Goal: Transaction & Acquisition: Purchase product/service

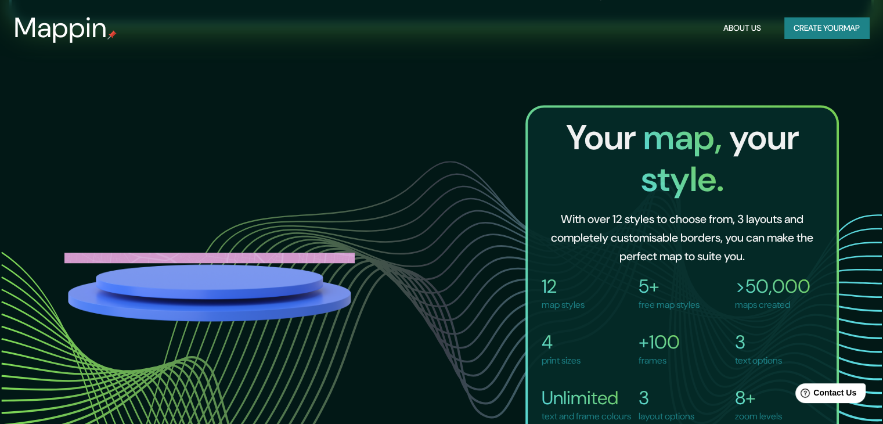
scroll to position [543, 0]
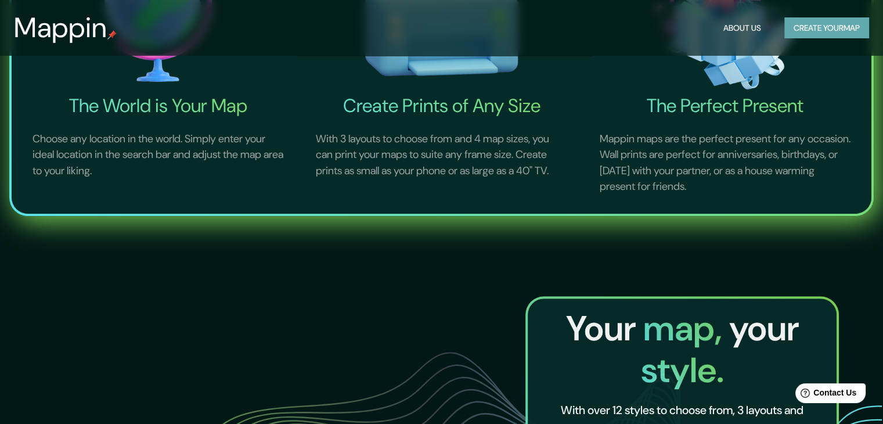
click at [822, 26] on button "Create your map" at bounding box center [826, 27] width 85 height 21
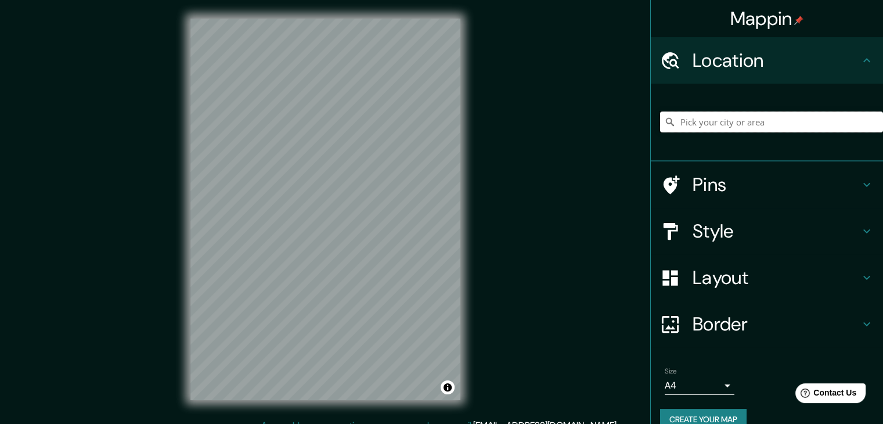
click at [744, 122] on input "Pick your city or area" at bounding box center [771, 121] width 223 height 21
click at [740, 107] on div "[GEOGRAPHIC_DATA], provincia [PERSON_NAME][GEOGRAPHIC_DATA], [GEOGRAPHIC_DATA]" at bounding box center [771, 122] width 223 height 58
click at [737, 117] on input "[GEOGRAPHIC_DATA], provincia [PERSON_NAME][GEOGRAPHIC_DATA], [GEOGRAPHIC_DATA]" at bounding box center [771, 121] width 223 height 21
drag, startPoint x: 833, startPoint y: 122, endPoint x: 669, endPoint y: 136, distance: 163.7
click at [669, 136] on div "[GEOGRAPHIC_DATA], provincia [PERSON_NAME][GEOGRAPHIC_DATA], [GEOGRAPHIC_DATA]" at bounding box center [771, 122] width 223 height 58
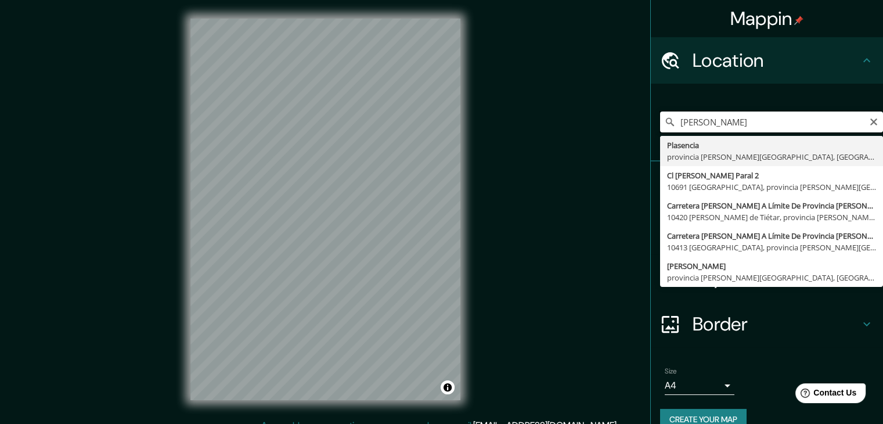
click at [672, 120] on input "[PERSON_NAME]" at bounding box center [771, 121] width 223 height 21
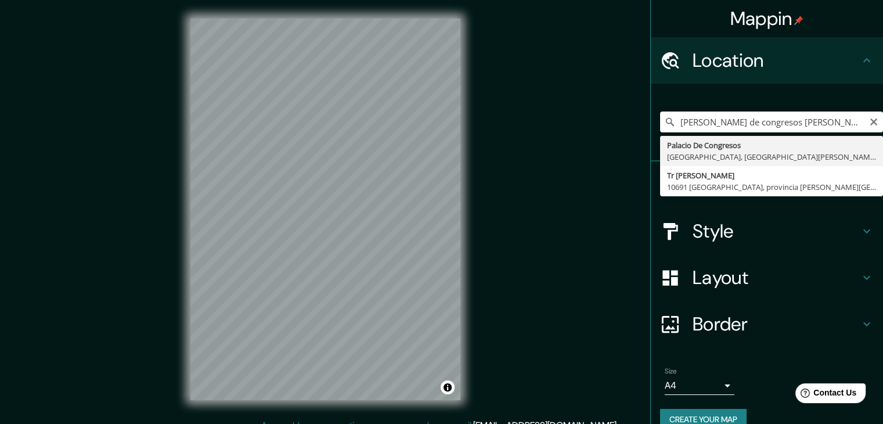
click at [806, 122] on input "[PERSON_NAME] de congresos [PERSON_NAME]" at bounding box center [771, 121] width 223 height 21
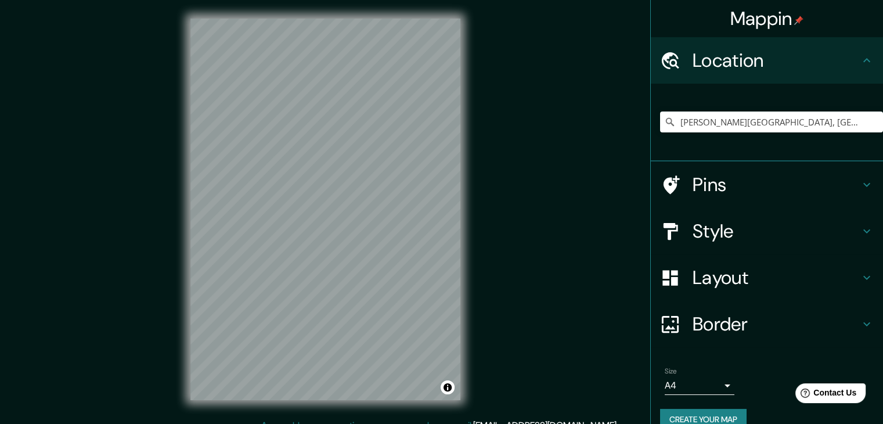
click at [725, 232] on h4 "Style" at bounding box center [776, 230] width 167 height 23
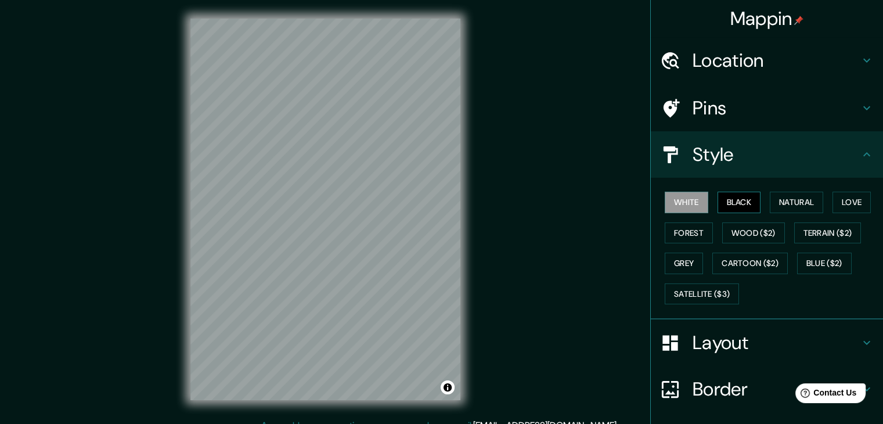
click at [727, 195] on button "Black" at bounding box center [740, 202] width 44 height 21
click at [773, 203] on button "Natural" at bounding box center [796, 202] width 53 height 21
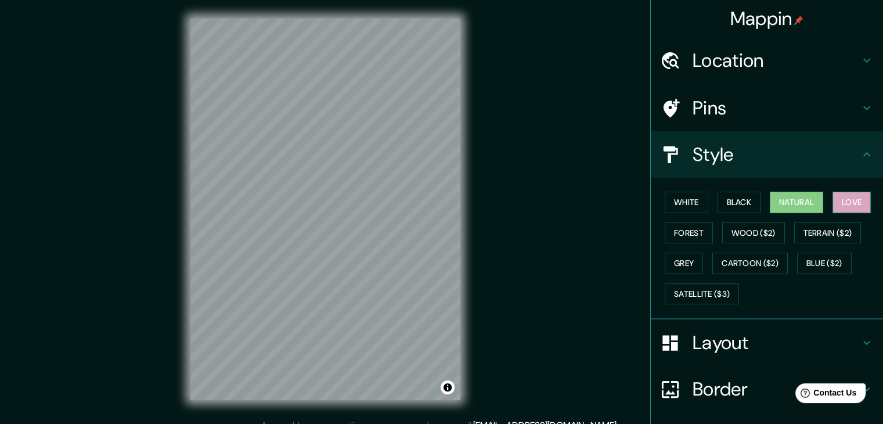
click at [845, 202] on button "Love" at bounding box center [852, 202] width 38 height 21
click at [691, 230] on button "Forest" at bounding box center [689, 232] width 48 height 21
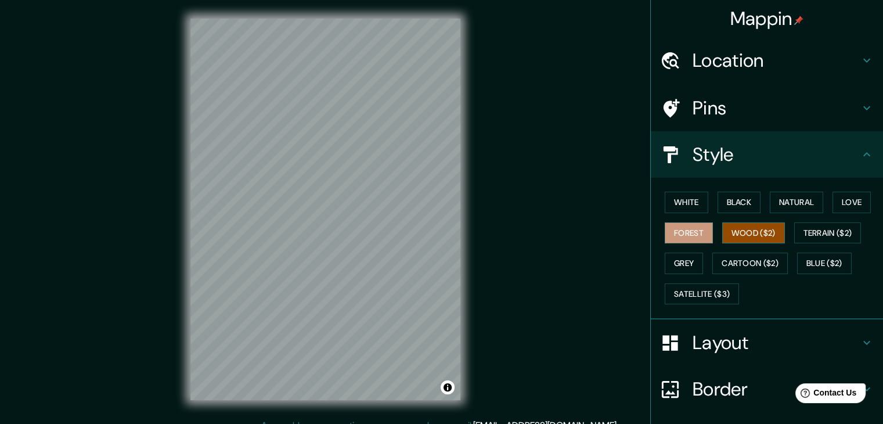
click at [745, 226] on button "Wood ($2)" at bounding box center [753, 232] width 63 height 21
click at [830, 222] on button "Terrain ($2)" at bounding box center [827, 232] width 67 height 21
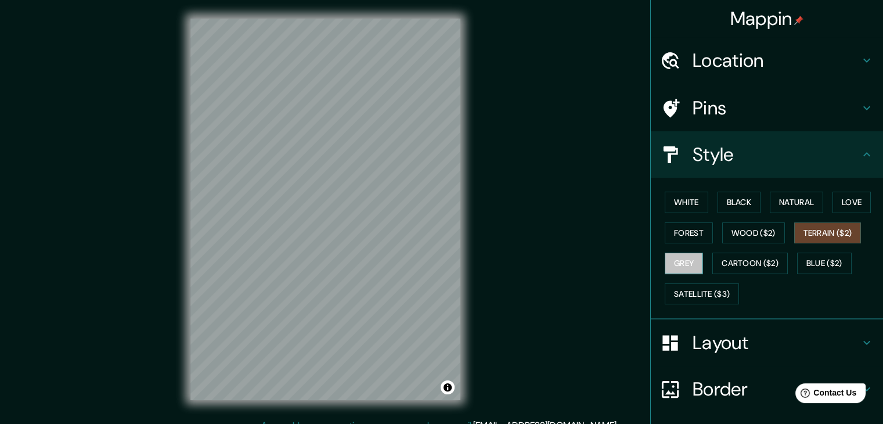
click at [676, 265] on button "Grey" at bounding box center [684, 263] width 38 height 21
click at [726, 259] on button "Cartoon ($2)" at bounding box center [749, 263] width 75 height 21
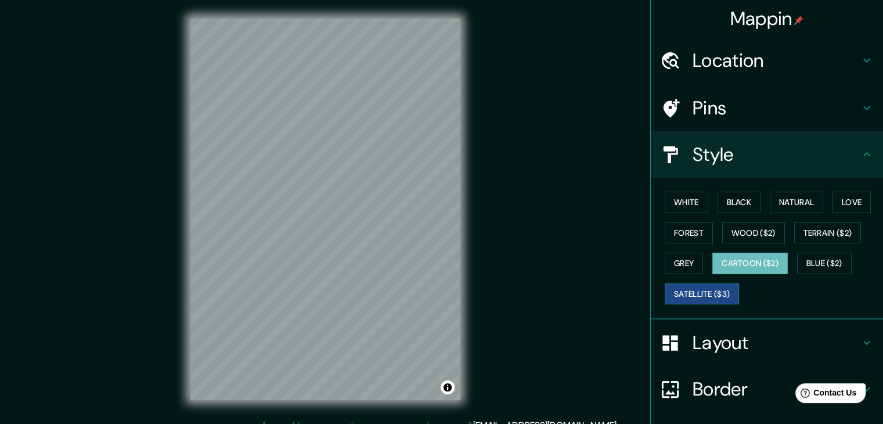
click at [699, 290] on button "Satellite ($3)" at bounding box center [702, 293] width 74 height 21
click at [686, 196] on button "White" at bounding box center [687, 202] width 44 height 21
click at [670, 289] on button "Satellite ($3)" at bounding box center [702, 293] width 74 height 21
click at [738, 68] on h4 "Location" at bounding box center [776, 60] width 167 height 23
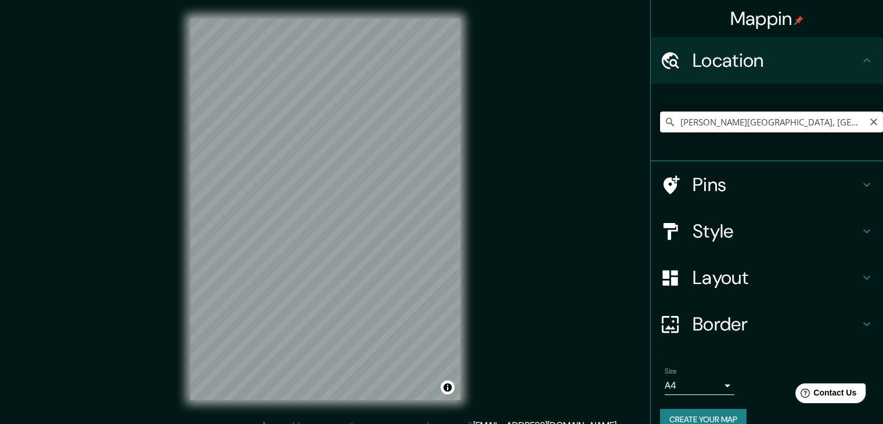
click at [783, 122] on input "[PERSON_NAME][GEOGRAPHIC_DATA], [GEOGRAPHIC_DATA], [GEOGRAPHIC_DATA][PERSON_NAM…" at bounding box center [771, 121] width 223 height 21
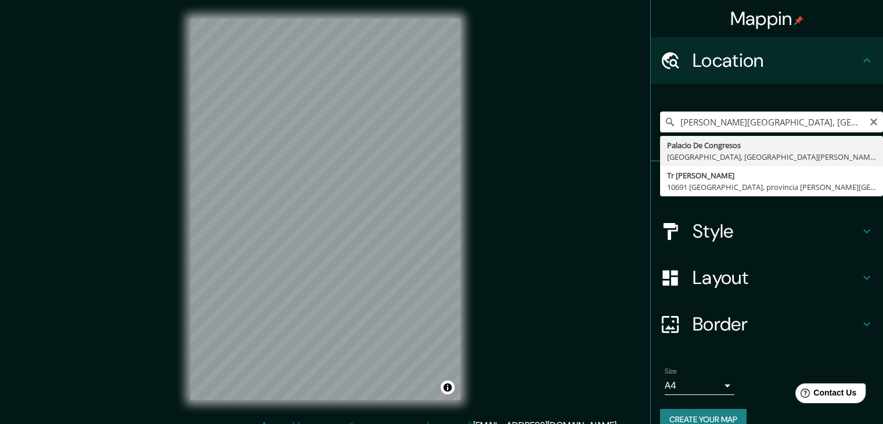
click at [783, 122] on input "[PERSON_NAME][GEOGRAPHIC_DATA], [GEOGRAPHIC_DATA], [GEOGRAPHIC_DATA][PERSON_NAM…" at bounding box center [771, 121] width 223 height 21
click at [764, 122] on input "[PERSON_NAME][GEOGRAPHIC_DATA], [GEOGRAPHIC_DATA], [GEOGRAPHIC_DATA][PERSON_NAM…" at bounding box center [771, 121] width 223 height 21
drag, startPoint x: 764, startPoint y: 122, endPoint x: 874, endPoint y: 127, distance: 109.8
click at [874, 127] on div "Mappin Location [PERSON_NAME][GEOGRAPHIC_DATA], [GEOGRAPHIC_DATA], [GEOGRAPHIC_…" at bounding box center [766, 212] width 233 height 424
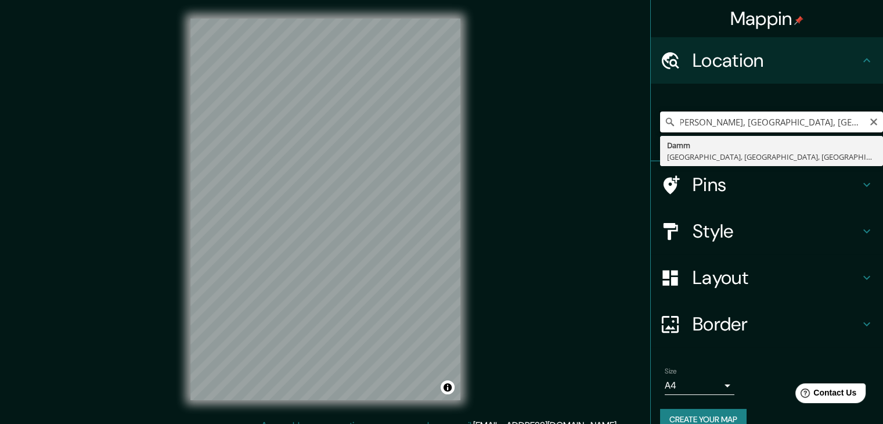
scroll to position [0, 0]
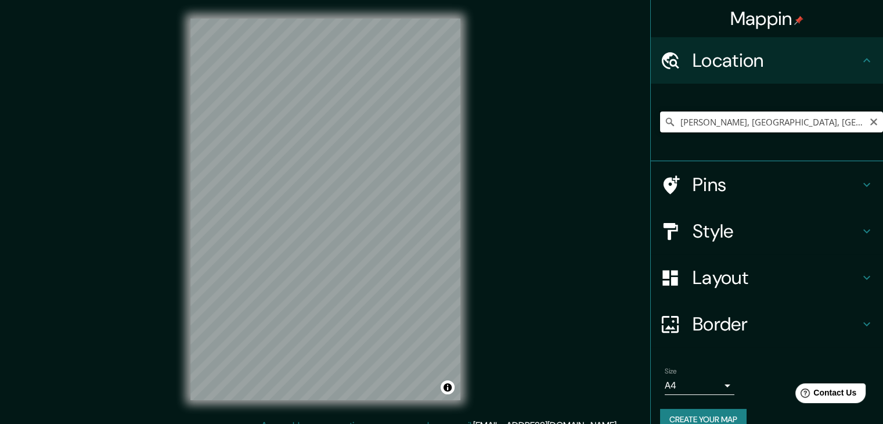
click at [826, 126] on input "[PERSON_NAME], [GEOGRAPHIC_DATA], [GEOGRAPHIC_DATA], [GEOGRAPHIC_DATA]" at bounding box center [771, 121] width 223 height 21
type input "[PERSON_NAME], [GEOGRAPHIC_DATA], [GEOGRAPHIC_DATA], [GEOGRAPHIC_DATA]"
click at [869, 123] on icon "Clear" at bounding box center [873, 121] width 9 height 9
click at [144, 376] on div "Mappin Location [GEOGRAPHIC_DATA], [GEOGRAPHIC_DATA][PERSON_NAME], [GEOGRAPHIC_…" at bounding box center [441, 218] width 883 height 437
click at [762, 172] on div "Pins" at bounding box center [767, 184] width 232 height 46
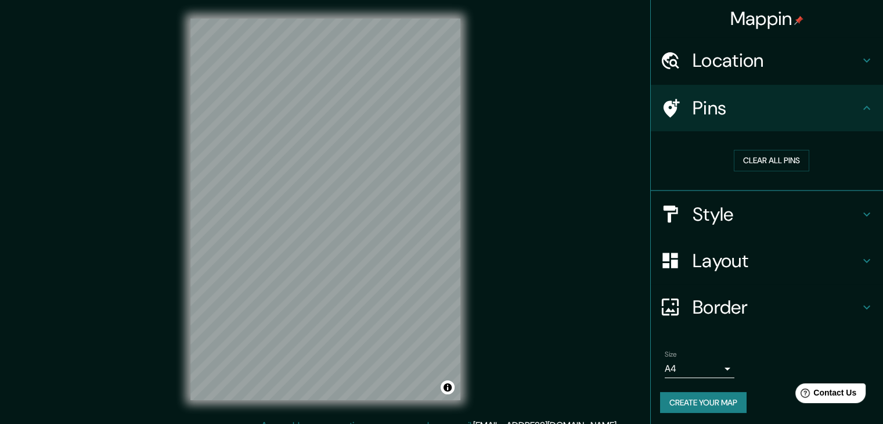
click at [769, 111] on h4 "Pins" at bounding box center [776, 107] width 167 height 23
click at [735, 203] on h4 "Style" at bounding box center [776, 214] width 167 height 23
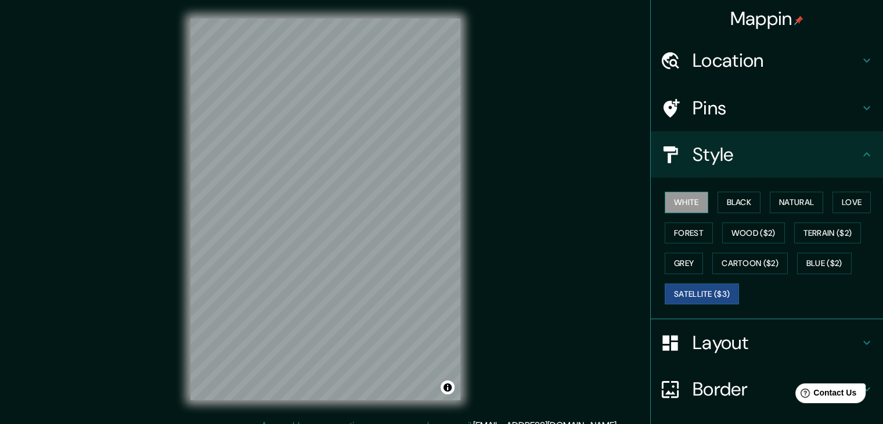
click at [686, 194] on button "White" at bounding box center [687, 202] width 44 height 21
click at [718, 289] on button "Satellite ($3)" at bounding box center [702, 293] width 74 height 21
click at [714, 66] on h4 "Location" at bounding box center [776, 60] width 167 height 23
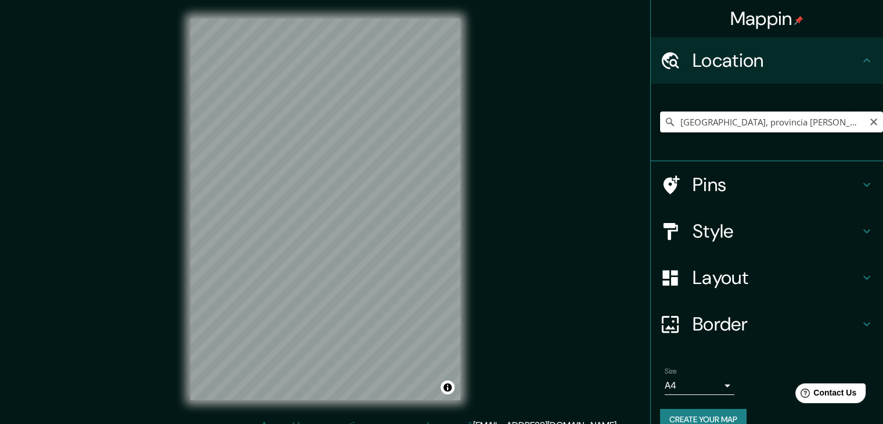
click at [690, 124] on input "[GEOGRAPHIC_DATA], provincia [PERSON_NAME][GEOGRAPHIC_DATA], [GEOGRAPHIC_DATA]" at bounding box center [771, 121] width 223 height 21
click at [816, 128] on input "[GEOGRAPHIC_DATA], provincia [PERSON_NAME][GEOGRAPHIC_DATA], [GEOGRAPHIC_DATA]" at bounding box center [771, 121] width 223 height 21
click at [834, 119] on input "[GEOGRAPHIC_DATA], provincia [PERSON_NAME][GEOGRAPHIC_DATA], [GEOGRAPHIC_DATA]" at bounding box center [771, 121] width 223 height 21
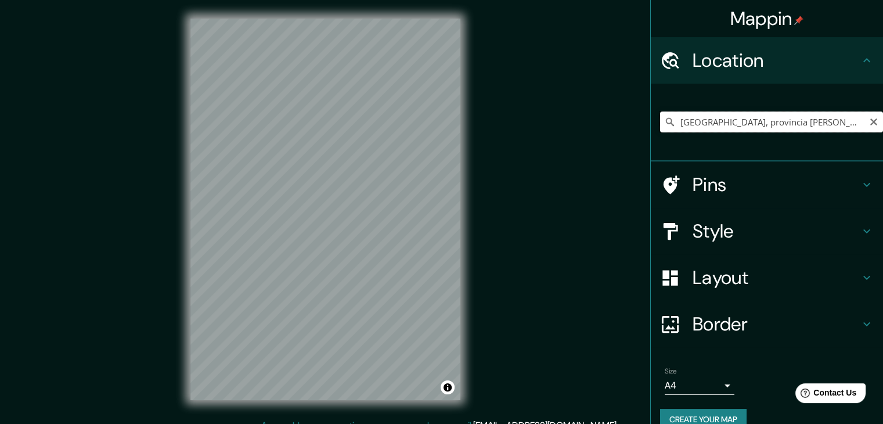
click at [837, 121] on input "[GEOGRAPHIC_DATA], provincia [PERSON_NAME][GEOGRAPHIC_DATA], [GEOGRAPHIC_DATA]" at bounding box center [771, 121] width 223 height 21
click at [838, 126] on input "[GEOGRAPHIC_DATA], provincia [PERSON_NAME][GEOGRAPHIC_DATA], [GEOGRAPHIC_DATA]" at bounding box center [771, 121] width 223 height 21
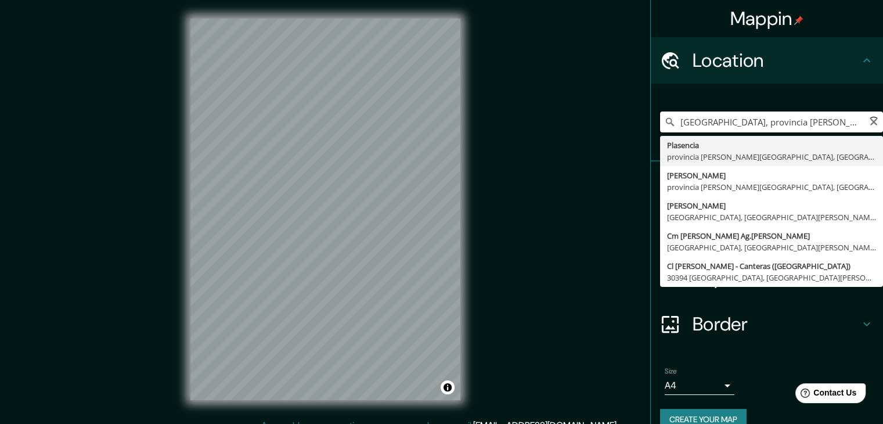
type input "[GEOGRAPHIC_DATA], provincia [PERSON_NAME][GEOGRAPHIC_DATA][GEOGRAPHIC_DATA]"
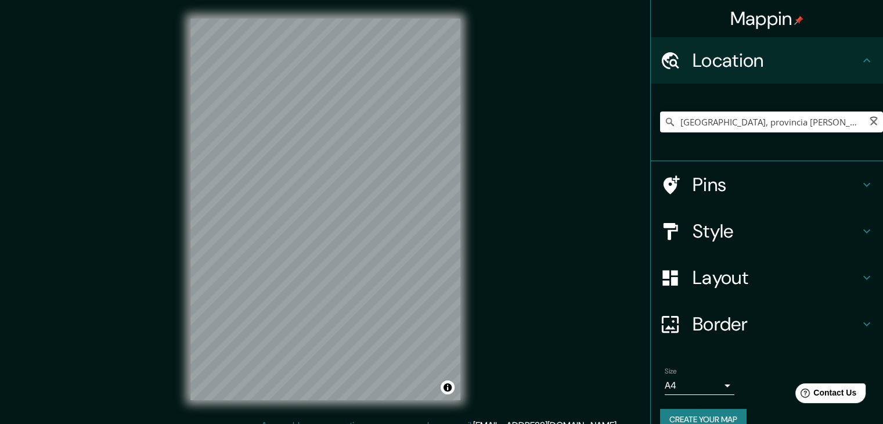
click at [867, 119] on icon at bounding box center [873, 121] width 15 height 15
click at [866, 124] on icon at bounding box center [873, 121] width 15 height 15
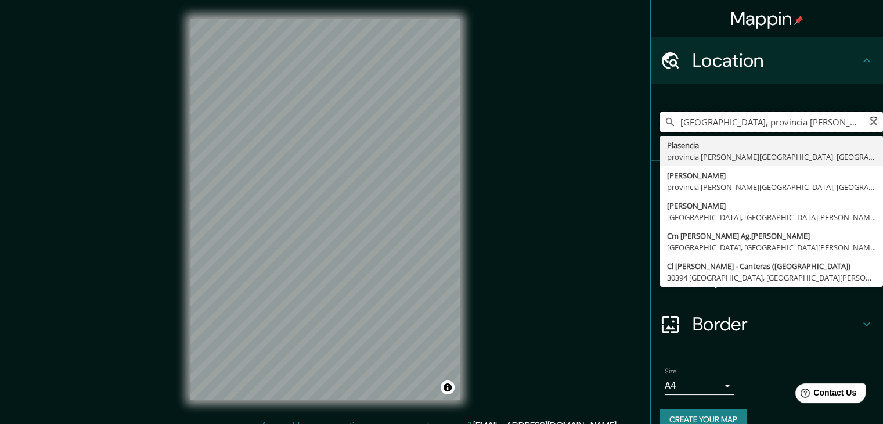
click at [841, 124] on input "[GEOGRAPHIC_DATA], provincia [PERSON_NAME][GEOGRAPHIC_DATA][GEOGRAPHIC_DATA]" at bounding box center [771, 121] width 223 height 21
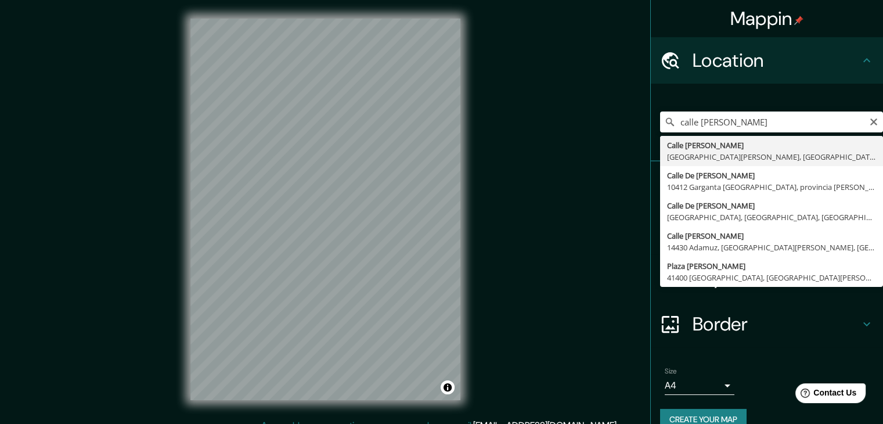
type input "Calle [PERSON_NAME], [GEOGRAPHIC_DATA][PERSON_NAME], [GEOGRAPHIC_DATA][PERSON_N…"
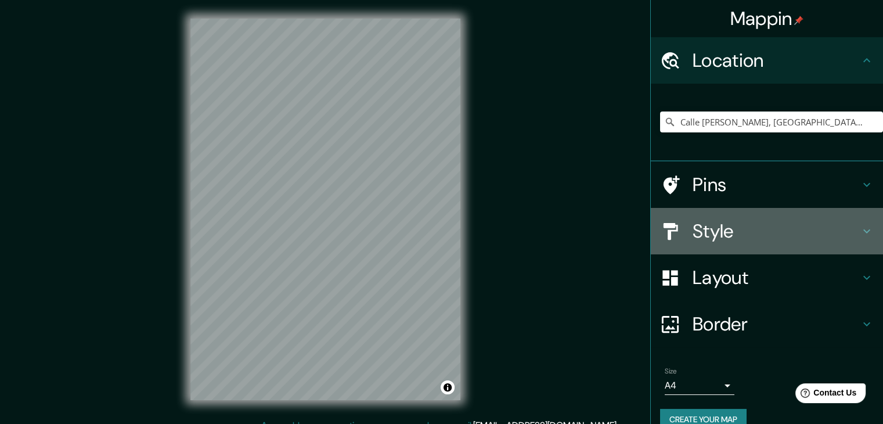
click at [700, 241] on h4 "Style" at bounding box center [776, 230] width 167 height 23
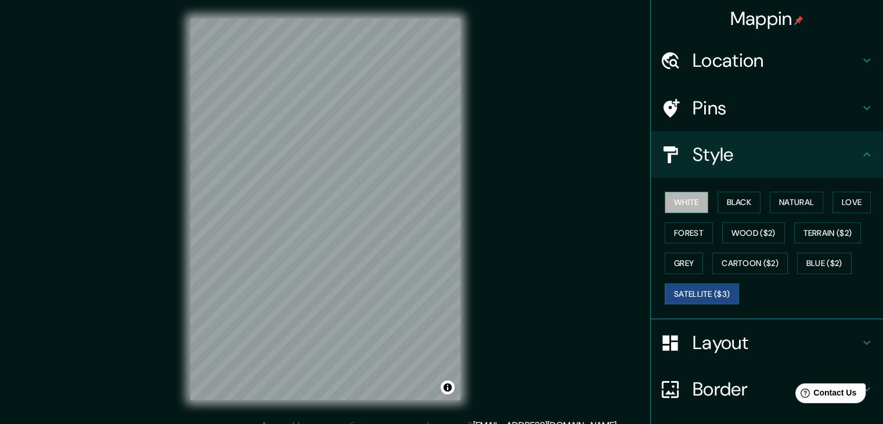
click at [679, 207] on button "White" at bounding box center [687, 202] width 44 height 21
click at [732, 196] on button "Black" at bounding box center [740, 202] width 44 height 21
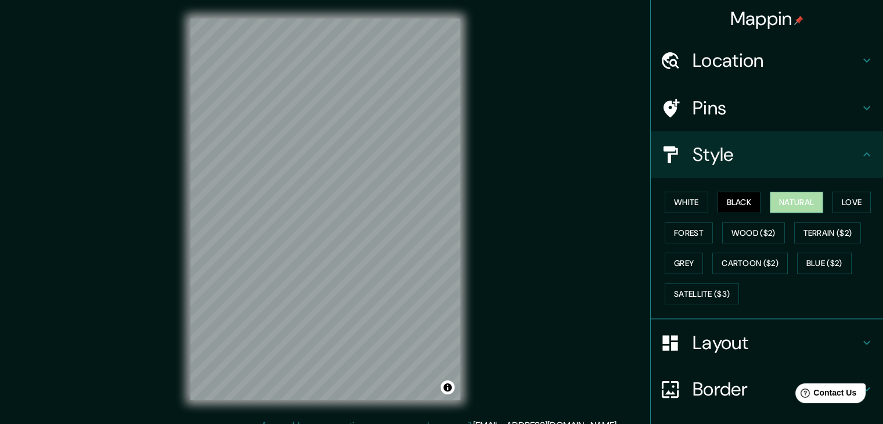
click at [790, 194] on button "Natural" at bounding box center [796, 202] width 53 height 21
click at [844, 210] on button "Love" at bounding box center [852, 202] width 38 height 21
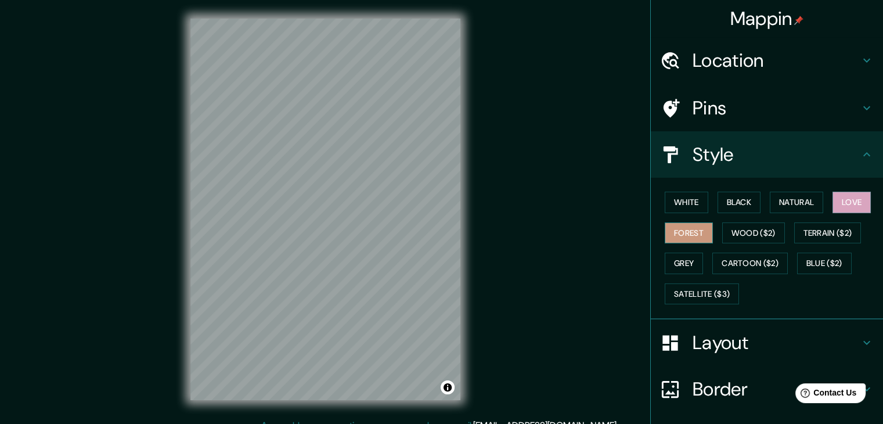
click at [689, 233] on button "Forest" at bounding box center [689, 232] width 48 height 21
click at [712, 224] on div "White Black Natural Love Forest Wood ($2) Terrain ($2) Grey Cartoon ($2) Blue (…" at bounding box center [771, 248] width 223 height 122
click at [730, 226] on button "Wood ($2)" at bounding box center [753, 232] width 63 height 21
click at [866, 244] on div "White Black Natural Love Forest Wood ($2) Terrain ($2) Grey Cartoon ($2) Blue (…" at bounding box center [771, 248] width 223 height 122
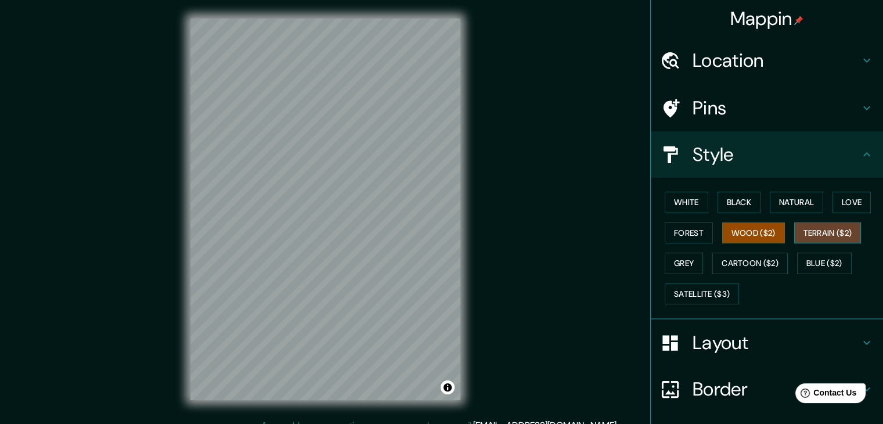
click at [832, 229] on button "Terrain ($2)" at bounding box center [827, 232] width 67 height 21
click at [674, 254] on button "Grey" at bounding box center [684, 263] width 38 height 21
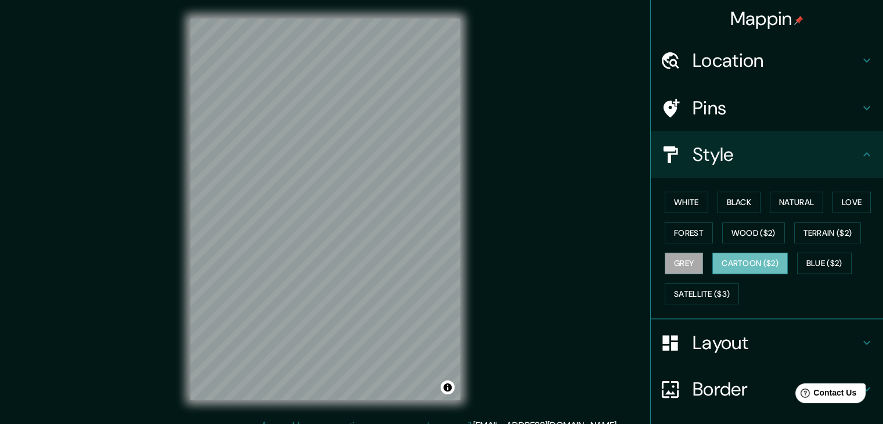
click at [745, 256] on button "Cartoon ($2)" at bounding box center [749, 263] width 75 height 21
click at [693, 196] on button "White" at bounding box center [687, 202] width 44 height 21
click at [482, 269] on div "Mappin Location [STREET_ADDRESS][PERSON_NAME][PERSON_NAME][PERSON_NAME] Pins St…" at bounding box center [441, 218] width 883 height 437
drag, startPoint x: 462, startPoint y: 273, endPoint x: 542, endPoint y: 79, distance: 209.6
click at [542, 79] on div "Mappin Location [STREET_ADDRESS][PERSON_NAME][PERSON_NAME][PERSON_NAME] Pins St…" at bounding box center [441, 218] width 883 height 437
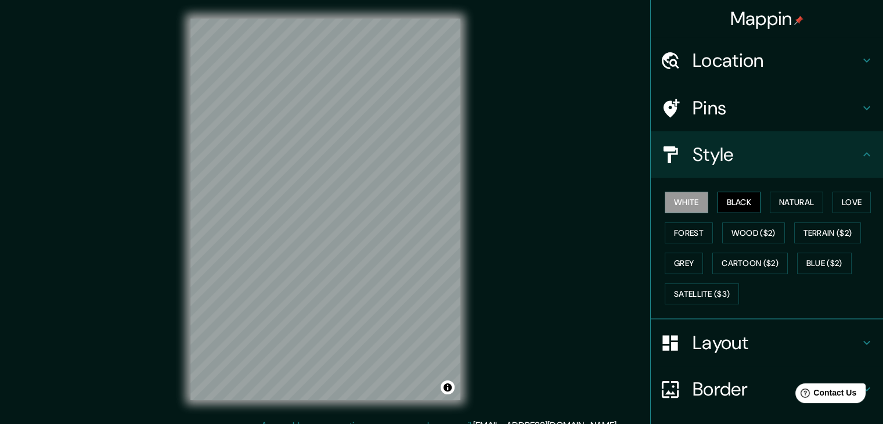
click at [744, 199] on button "Black" at bounding box center [740, 202] width 44 height 21
click at [740, 225] on button "Wood ($2)" at bounding box center [753, 232] width 63 height 21
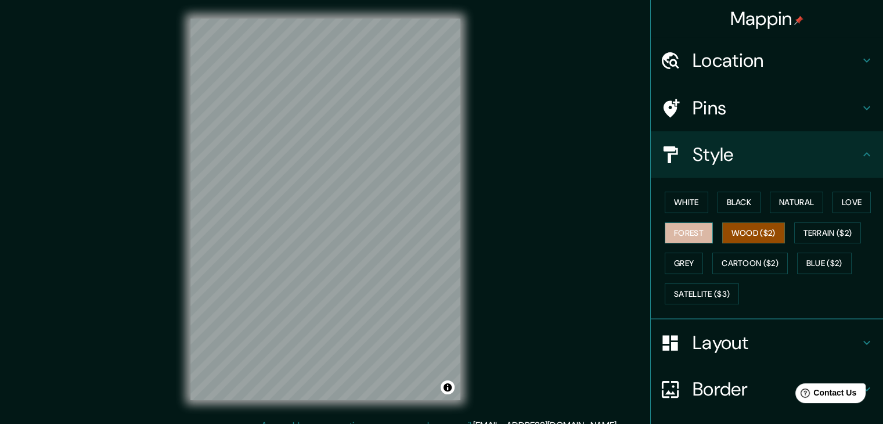
click at [696, 233] on button "Forest" at bounding box center [689, 232] width 48 height 21
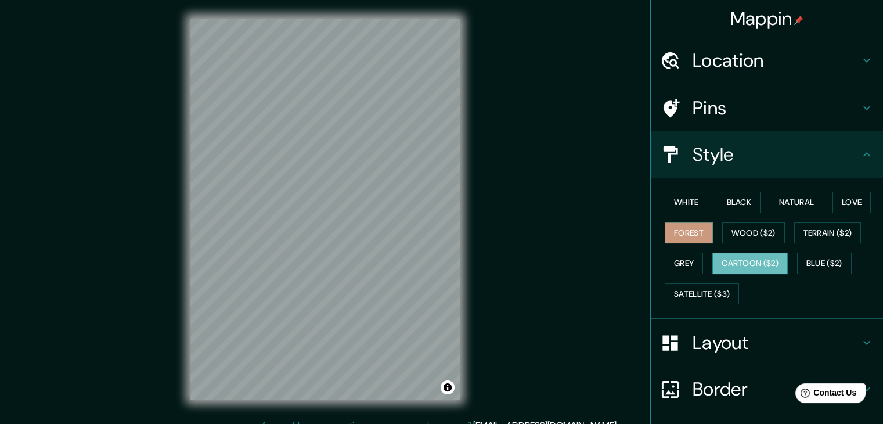
click at [724, 253] on button "Cartoon ($2)" at bounding box center [749, 263] width 75 height 21
click at [669, 261] on button "Grey" at bounding box center [684, 263] width 38 height 21
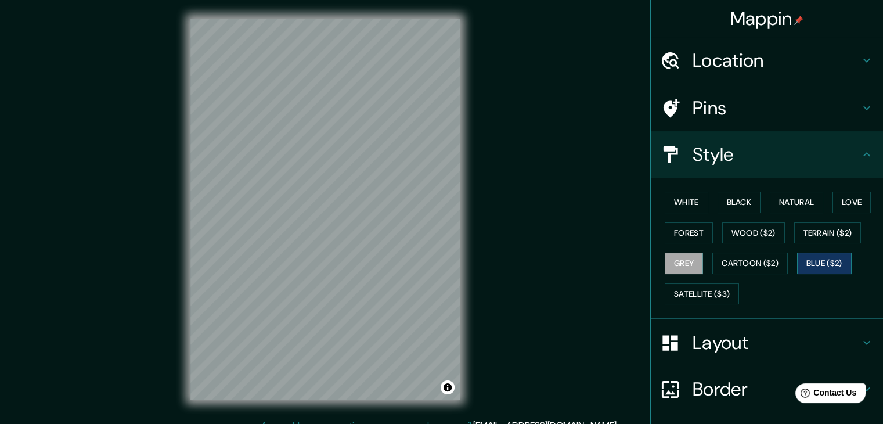
click at [826, 258] on button "Blue ($2)" at bounding box center [824, 263] width 55 height 21
click at [803, 236] on button "Terrain ($2)" at bounding box center [827, 232] width 67 height 21
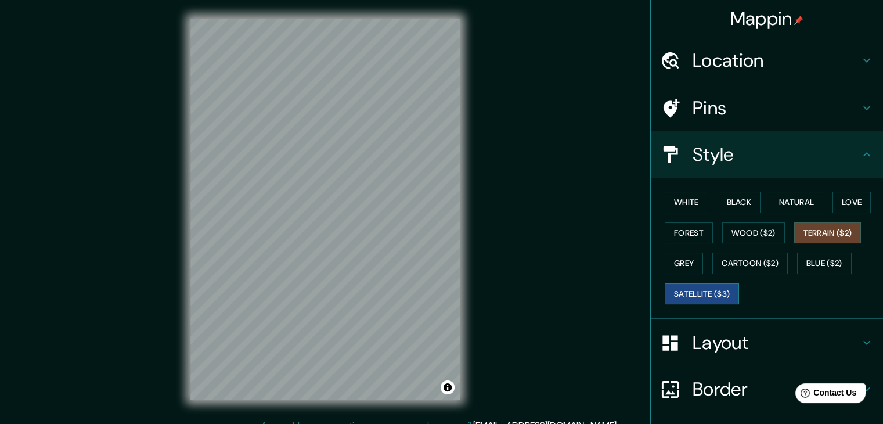
click at [704, 293] on button "Satellite ($3)" at bounding box center [702, 293] width 74 height 21
click at [744, 237] on button "Wood ($2)" at bounding box center [753, 232] width 63 height 21
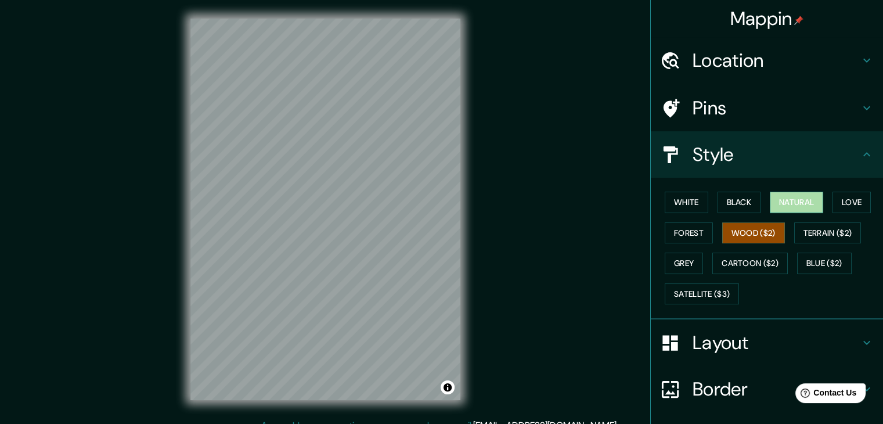
click at [801, 200] on button "Natural" at bounding box center [796, 202] width 53 height 21
click at [732, 197] on button "Black" at bounding box center [740, 202] width 44 height 21
click at [741, 237] on button "Wood ($2)" at bounding box center [753, 232] width 63 height 21
click at [680, 255] on button "Grey" at bounding box center [684, 263] width 38 height 21
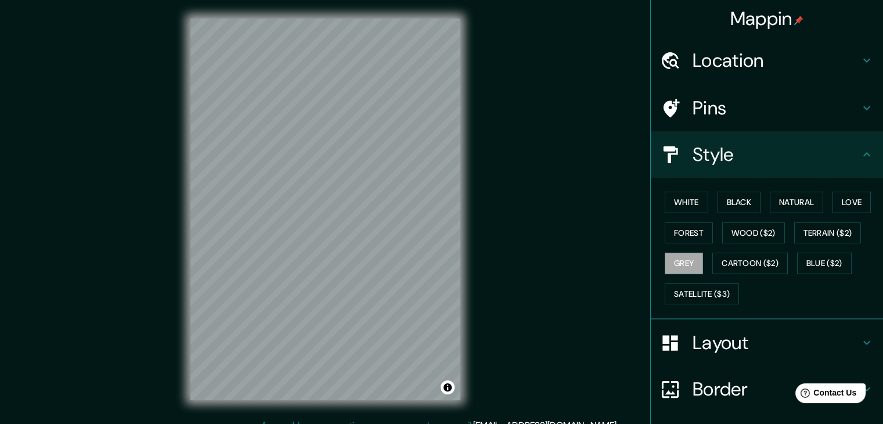
click at [726, 238] on button "Wood ($2)" at bounding box center [753, 232] width 63 height 21
click at [697, 239] on button "Forest" at bounding box center [689, 232] width 48 height 21
click at [739, 224] on button "Wood ($2)" at bounding box center [753, 232] width 63 height 21
drag, startPoint x: 463, startPoint y: 261, endPoint x: 741, endPoint y: 349, distance: 291.8
click at [741, 349] on h4 "Layout" at bounding box center [776, 342] width 167 height 23
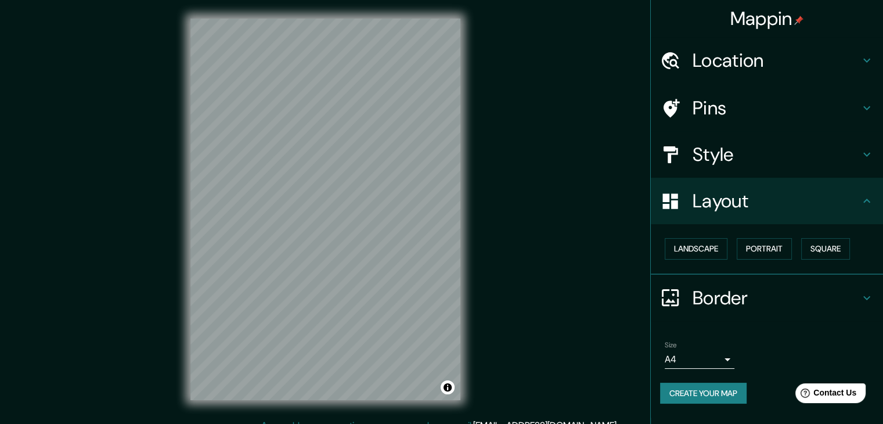
click at [759, 203] on h4 "Layout" at bounding box center [776, 200] width 167 height 23
